Goal: Information Seeking & Learning: Understand process/instructions

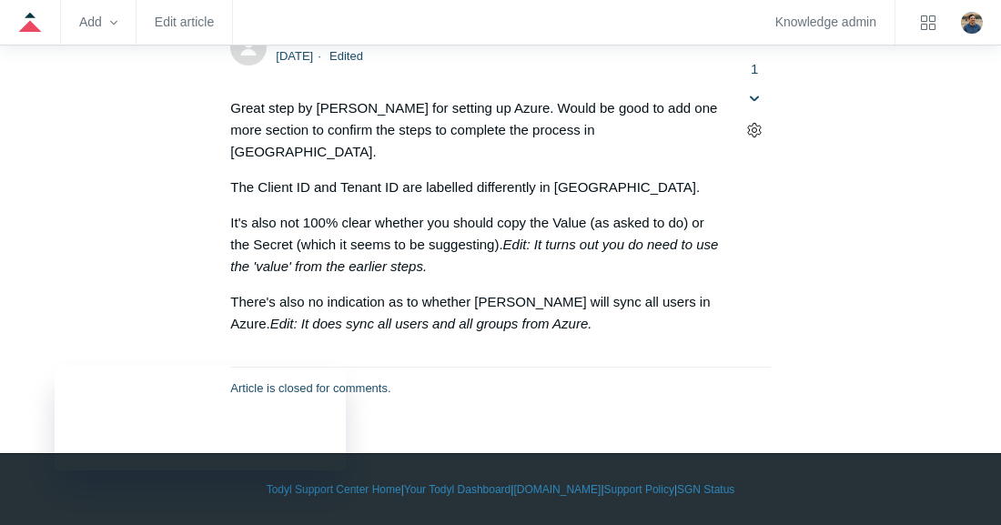
scroll to position [7357, 0]
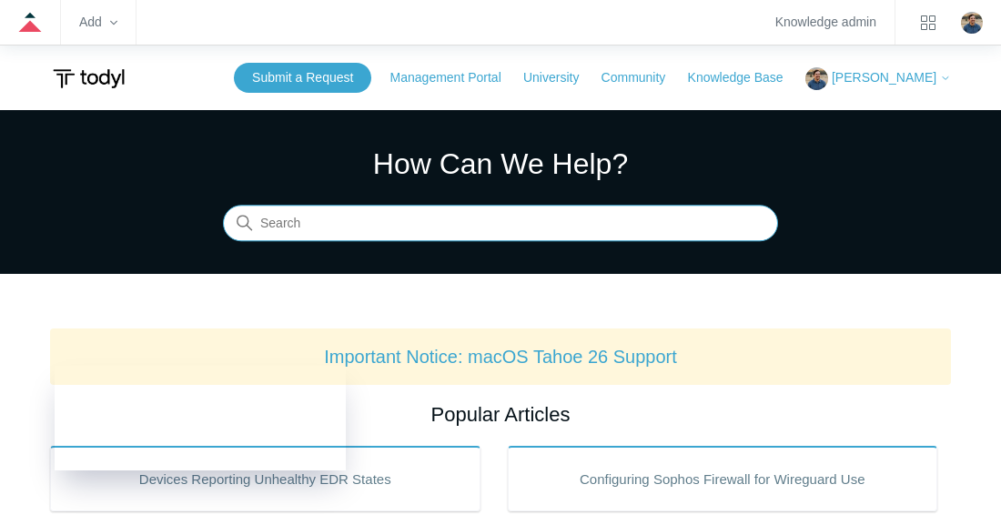
click at [315, 219] on input "Search" at bounding box center [500, 224] width 555 height 36
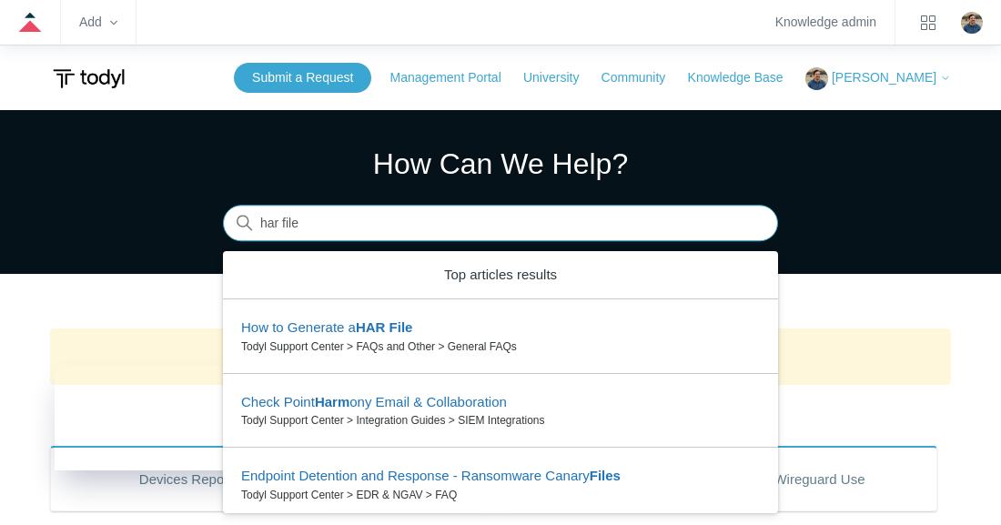
type input "har file"
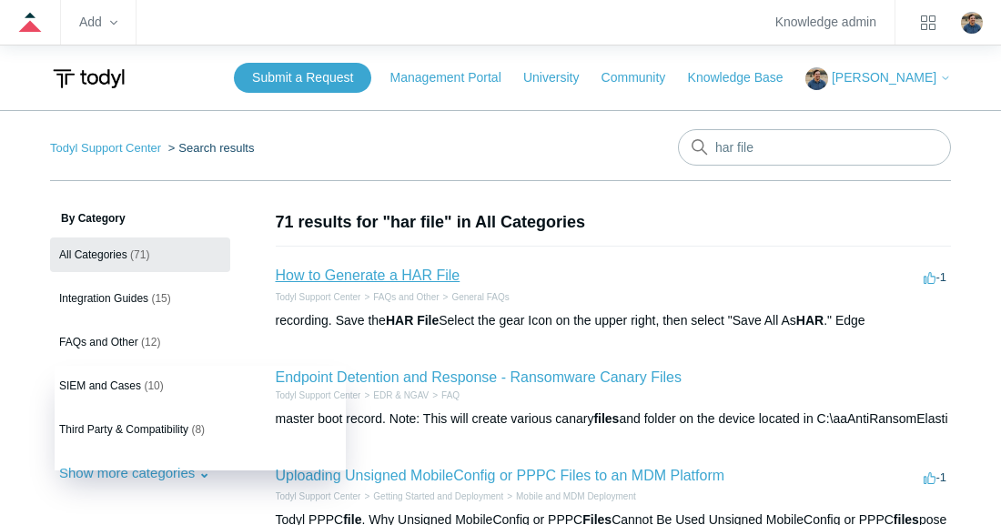
click at [338, 274] on link "How to Generate a HAR File" at bounding box center [368, 275] width 185 height 15
